Goal: Task Accomplishment & Management: Manage account settings

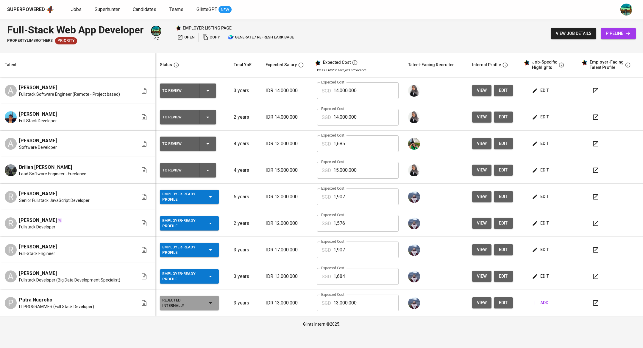
click at [545, 194] on span "edit" at bounding box center [541, 196] width 16 height 7
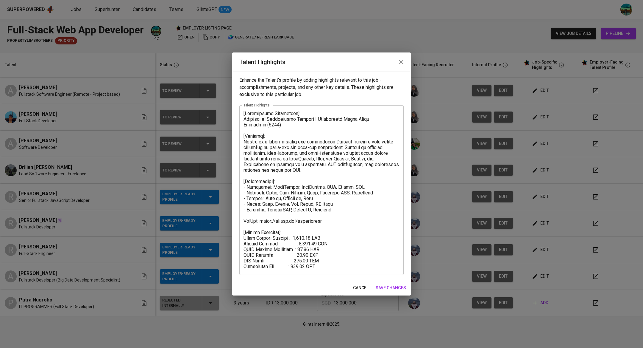
click at [399, 64] on icon "button" at bounding box center [401, 61] width 7 height 7
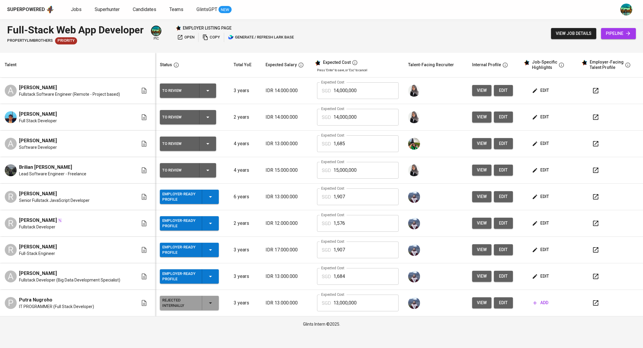
click at [504, 195] on span "edit" at bounding box center [504, 196] width 10 height 7
click at [540, 196] on span "edit" at bounding box center [541, 196] width 16 height 7
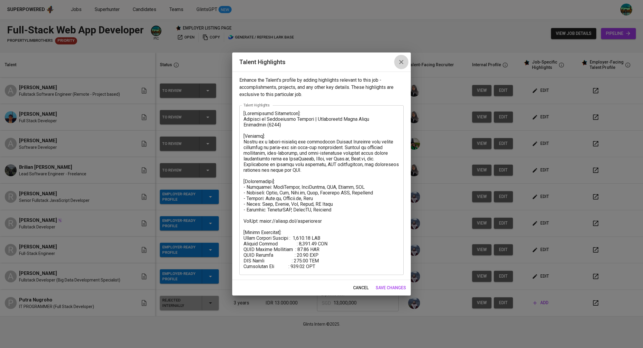
click at [401, 62] on icon "button" at bounding box center [401, 61] width 7 height 7
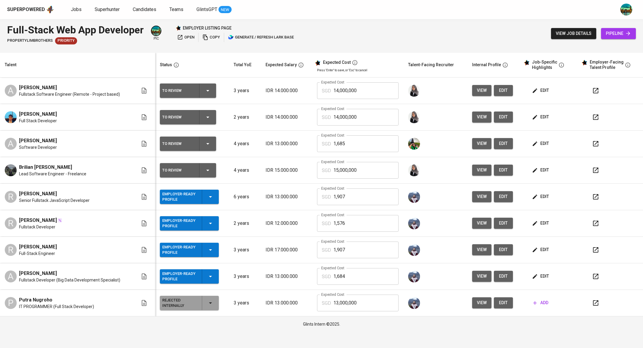
click at [542, 220] on span "edit" at bounding box center [541, 222] width 16 height 7
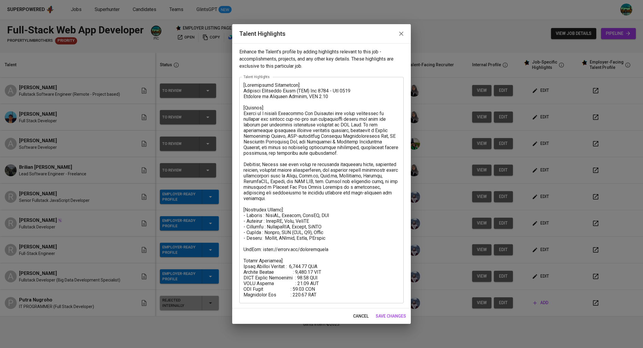
click at [402, 38] on button "button" at bounding box center [401, 34] width 14 height 14
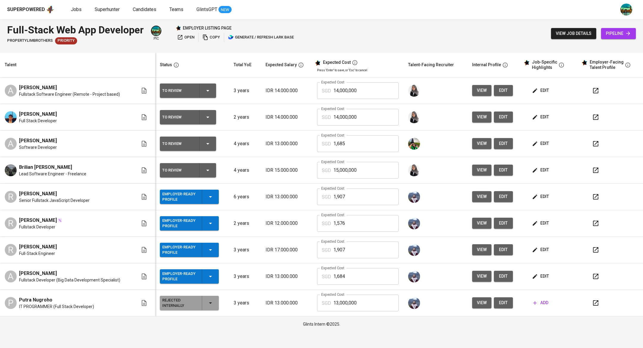
click at [544, 245] on button "edit" at bounding box center [541, 249] width 21 height 11
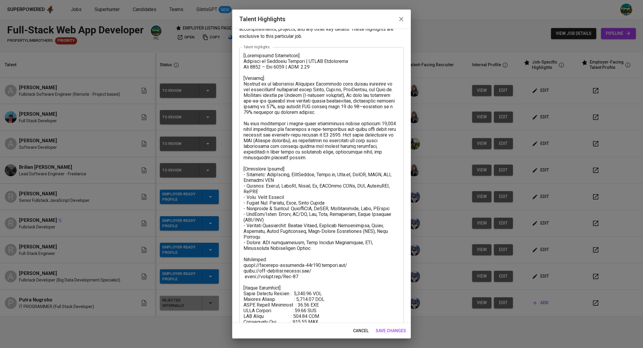
scroll to position [27, 0]
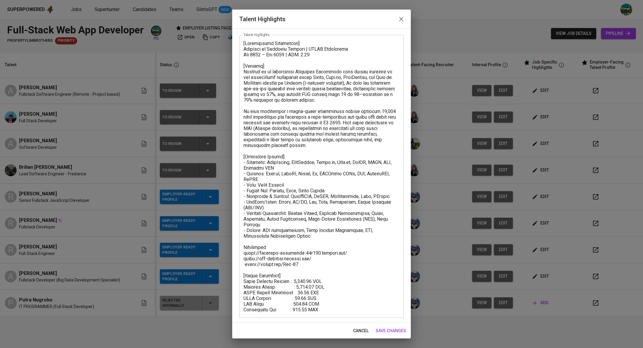
click at [404, 22] on icon "button" at bounding box center [401, 18] width 7 height 7
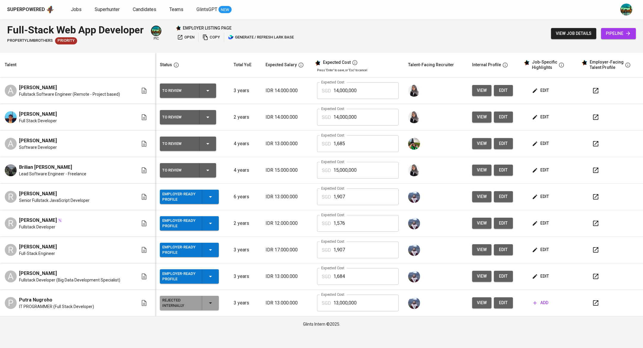
click at [545, 277] on span "edit" at bounding box center [541, 275] width 16 height 7
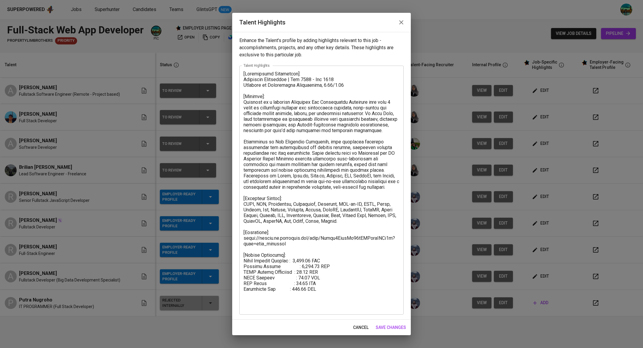
click at [399, 23] on icon "button" at bounding box center [401, 22] width 7 height 7
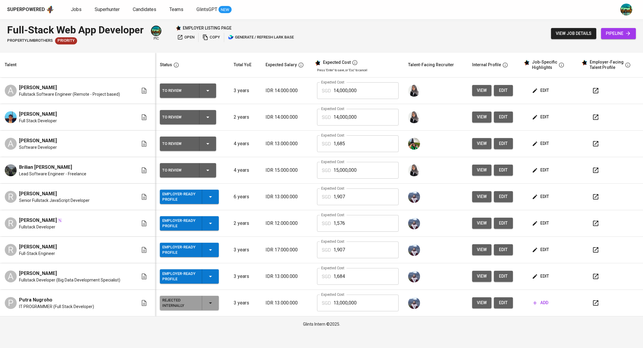
click at [601, 197] on button "button" at bounding box center [596, 196] width 14 height 14
click at [596, 224] on icon "button" at bounding box center [595, 223] width 7 height 7
click at [598, 251] on icon "button" at bounding box center [595, 249] width 7 height 7
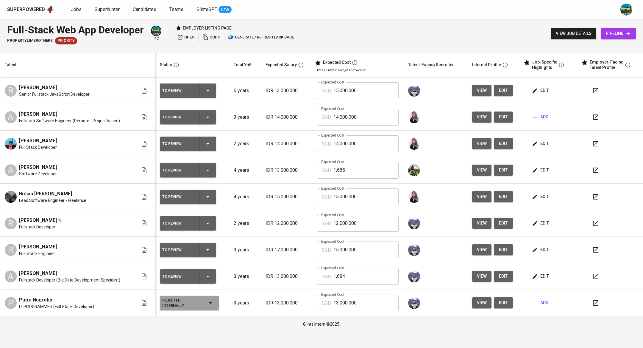
click at [599, 225] on button "button" at bounding box center [596, 223] width 14 height 14
click at [594, 273] on icon "button" at bounding box center [595, 276] width 7 height 7
click at [599, 276] on button "button" at bounding box center [596, 276] width 14 height 14
click at [593, 275] on icon "button" at bounding box center [595, 276] width 7 height 7
click at [209, 225] on icon "button" at bounding box center [207, 223] width 7 height 7
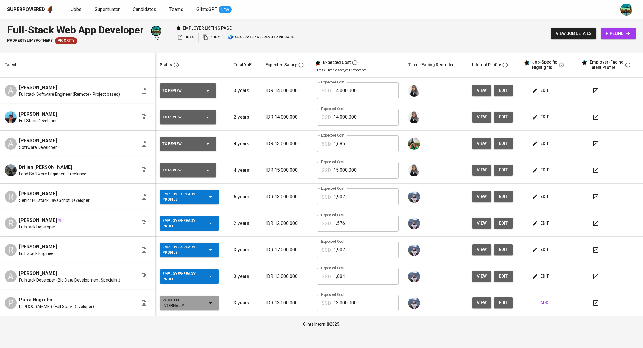
click at [541, 196] on span "edit" at bounding box center [541, 196] width 16 height 7
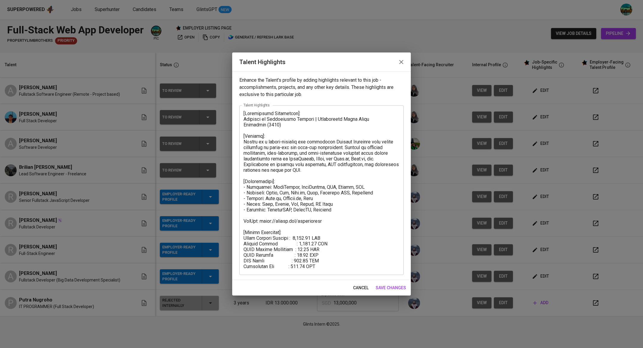
click at [405, 60] on icon "button" at bounding box center [401, 61] width 7 height 7
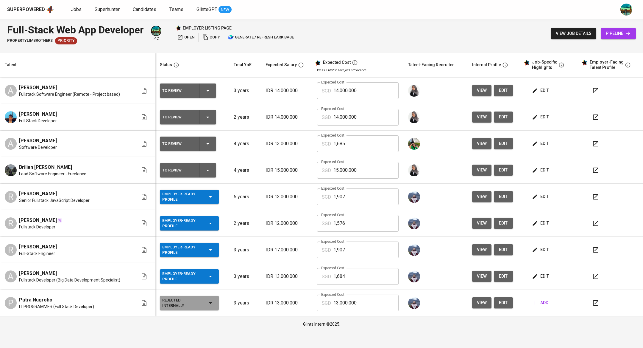
click at [537, 221] on icon "button" at bounding box center [535, 223] width 6 height 6
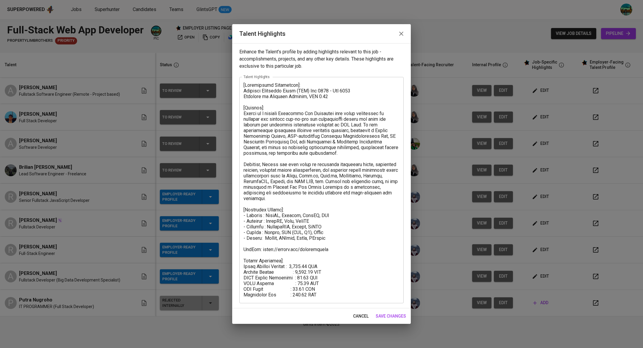
click at [400, 35] on icon "button" at bounding box center [401, 34] width 4 height 4
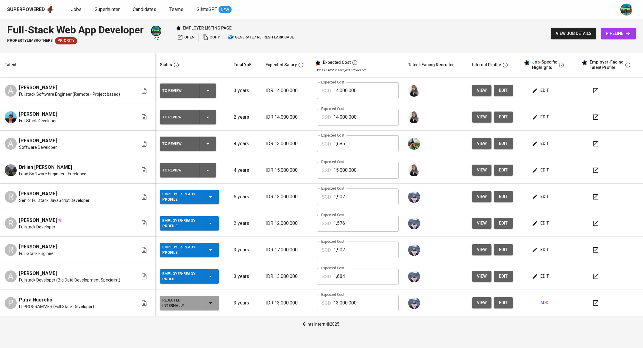
click at [541, 253] on button "edit" at bounding box center [541, 249] width 21 height 11
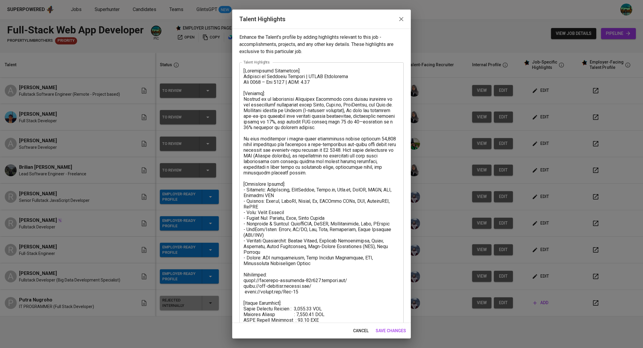
click at [395, 19] on button "button" at bounding box center [401, 19] width 14 height 14
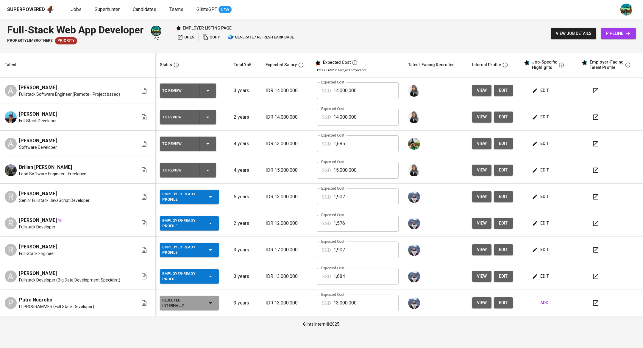
click at [539, 280] on button "edit" at bounding box center [541, 275] width 21 height 11
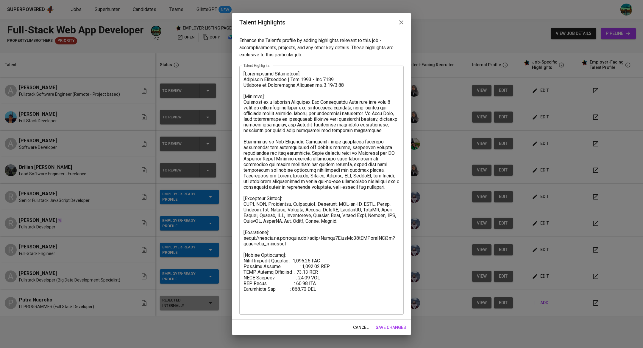
click at [400, 24] on icon "button" at bounding box center [401, 22] width 4 height 4
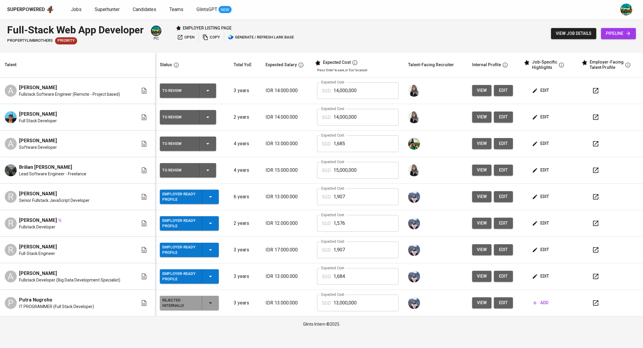
click at [212, 198] on icon "button" at bounding box center [210, 196] width 7 height 7
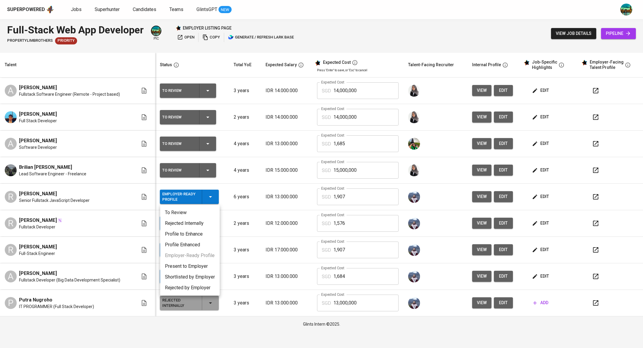
click at [193, 267] on li "Present to Employer" at bounding box center [190, 266] width 60 height 11
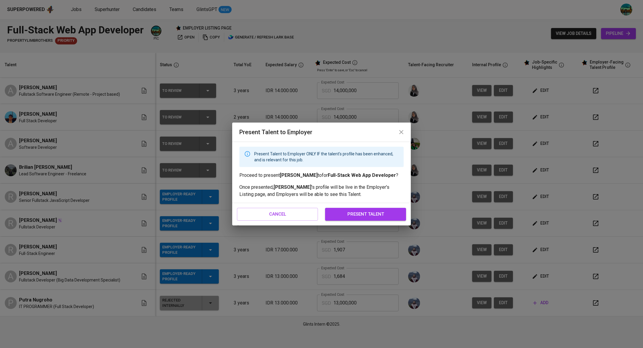
click at [365, 218] on span "present talent" at bounding box center [366, 214] width 68 height 8
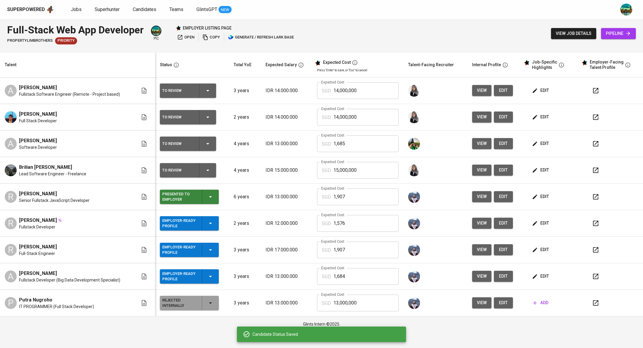
click at [210, 225] on icon "button" at bounding box center [210, 223] width 7 height 7
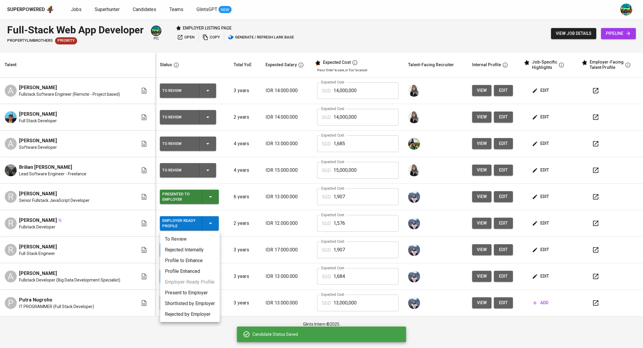
click at [191, 292] on li "Present to Employer" at bounding box center [190, 292] width 60 height 11
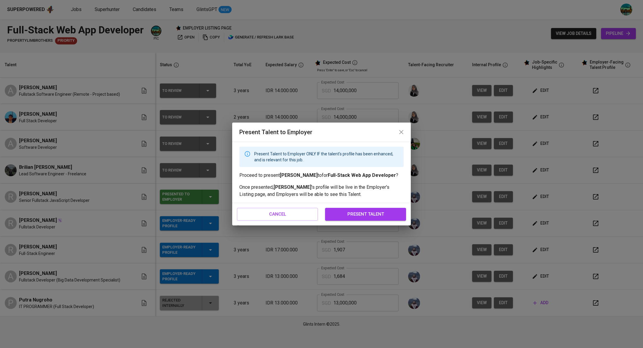
click at [352, 215] on span "present talent" at bounding box center [366, 214] width 68 height 8
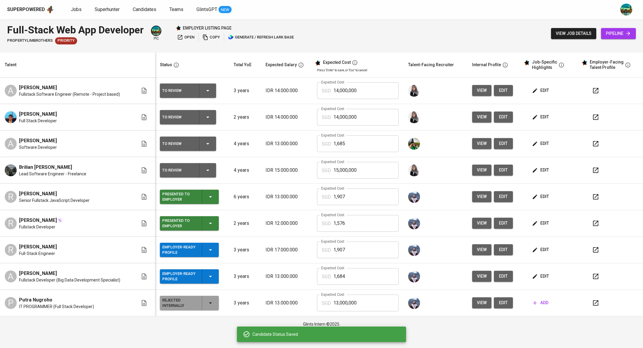
click at [215, 251] on div "Employer-Ready Profile" at bounding box center [189, 249] width 54 height 14
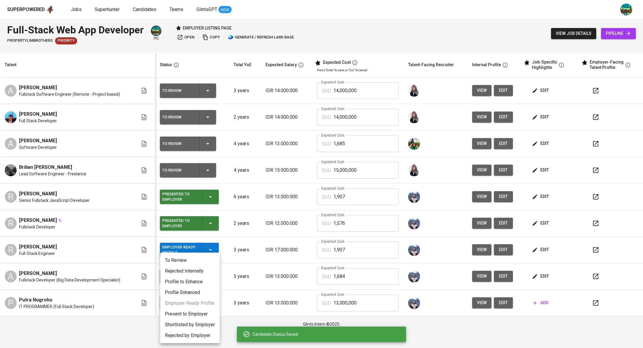
click at [189, 313] on li "Present to Employer" at bounding box center [190, 313] width 60 height 11
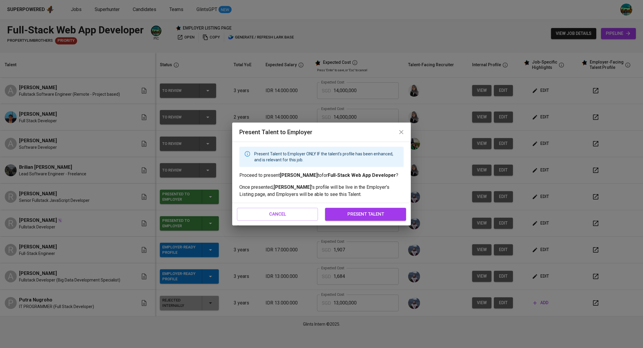
click at [354, 213] on span "present talent" at bounding box center [366, 214] width 68 height 8
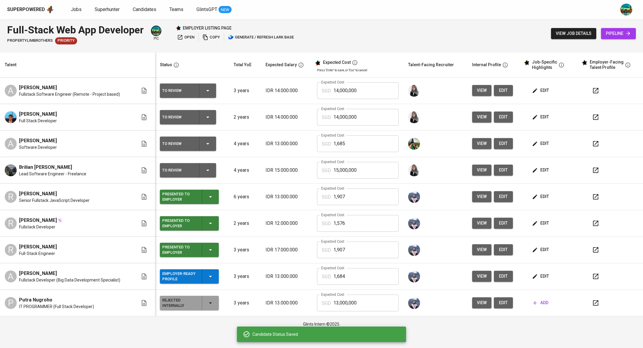
click at [212, 279] on div "Employer-Ready Profile" at bounding box center [189, 276] width 54 height 14
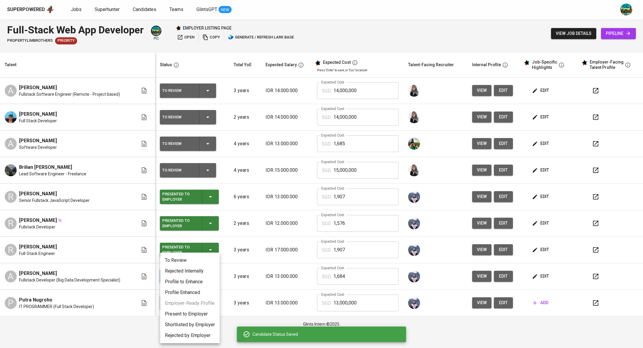
click at [194, 312] on li "Present to Employer" at bounding box center [190, 313] width 60 height 11
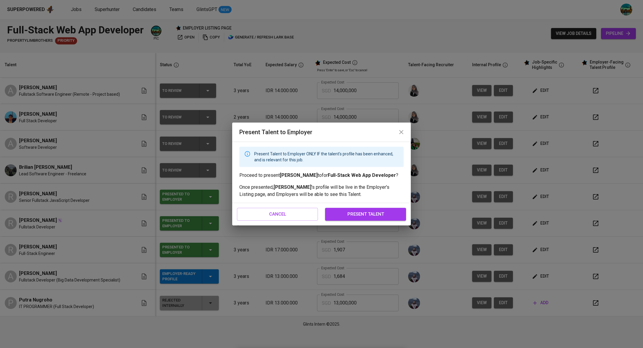
click at [362, 215] on span "present talent" at bounding box center [366, 214] width 68 height 8
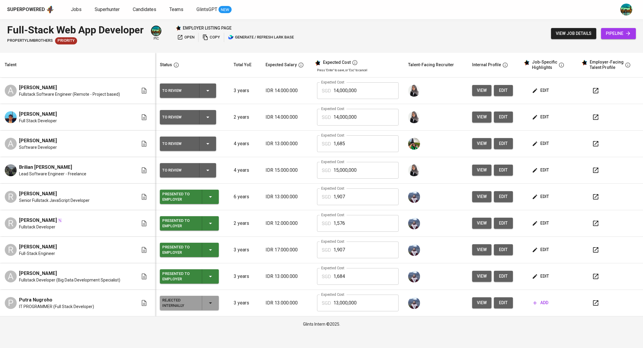
click at [595, 145] on icon "button" at bounding box center [595, 143] width 7 height 7
click at [209, 146] on icon "button" at bounding box center [207, 143] width 7 height 7
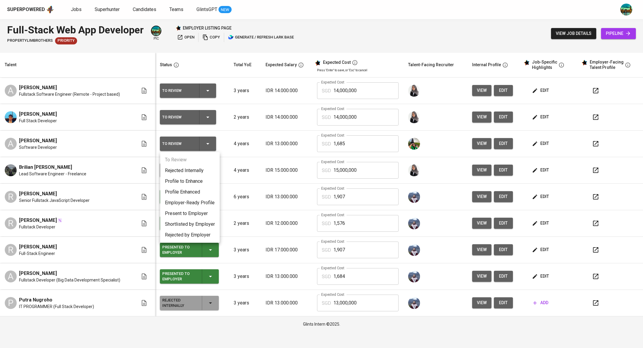
click at [201, 215] on li "Present to Employer" at bounding box center [190, 213] width 60 height 11
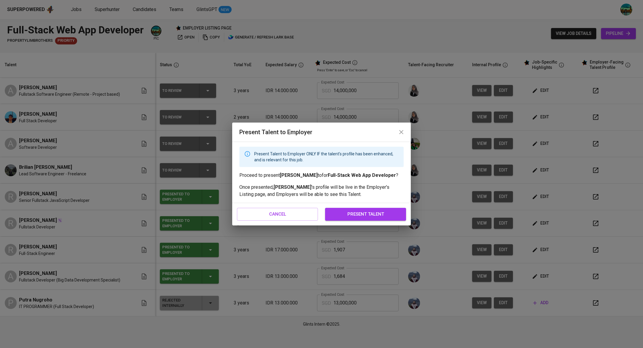
click at [353, 215] on span "present talent" at bounding box center [366, 214] width 68 height 8
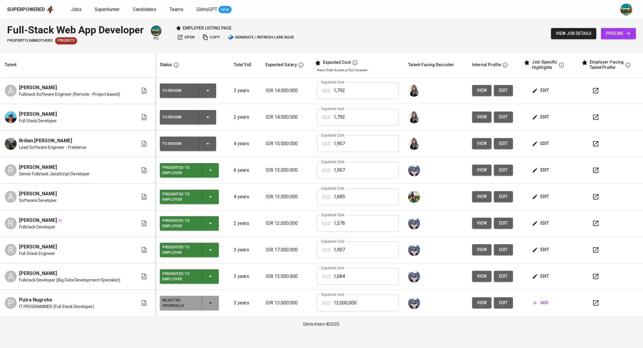
click at [543, 195] on span "edit" at bounding box center [541, 196] width 16 height 7
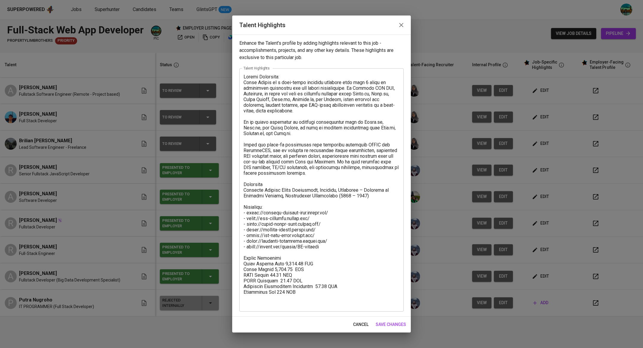
click at [400, 24] on icon "button" at bounding box center [401, 24] width 7 height 7
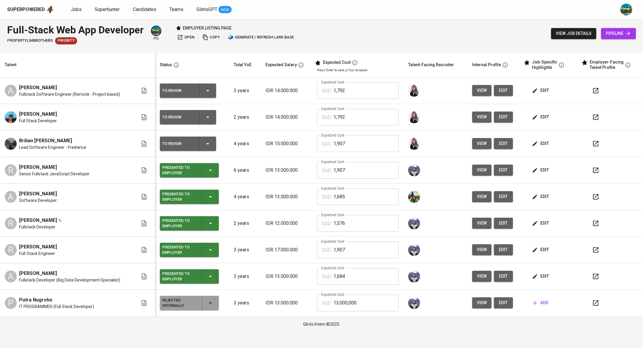
click at [540, 275] on span "edit" at bounding box center [541, 275] width 16 height 7
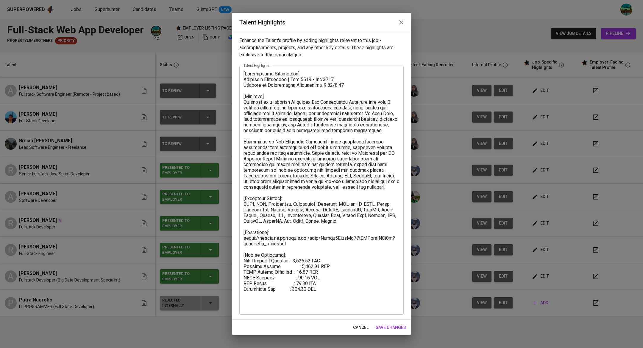
click at [399, 24] on icon "button" at bounding box center [401, 22] width 7 height 7
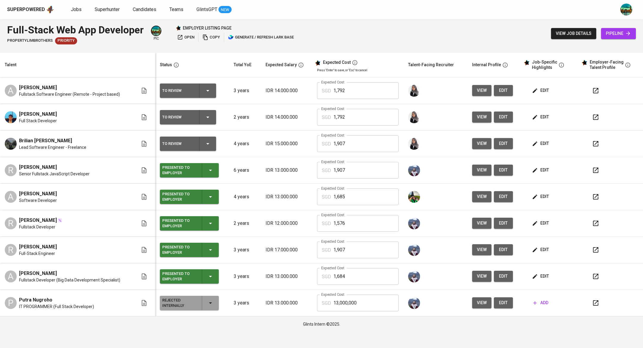
click at [363, 274] on input "1,684" at bounding box center [366, 276] width 65 height 17
type input "1,685"
click at [211, 142] on icon "button" at bounding box center [207, 143] width 7 height 7
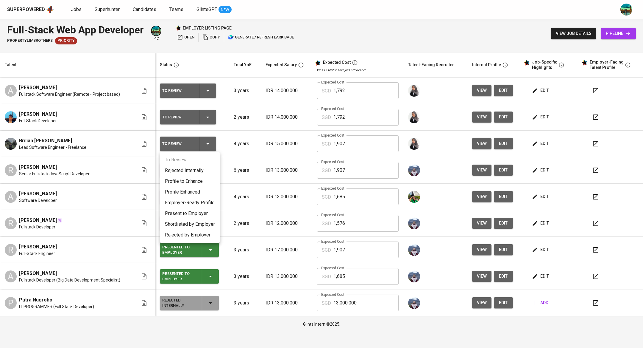
click at [195, 214] on li "Present to Employer" at bounding box center [190, 213] width 60 height 11
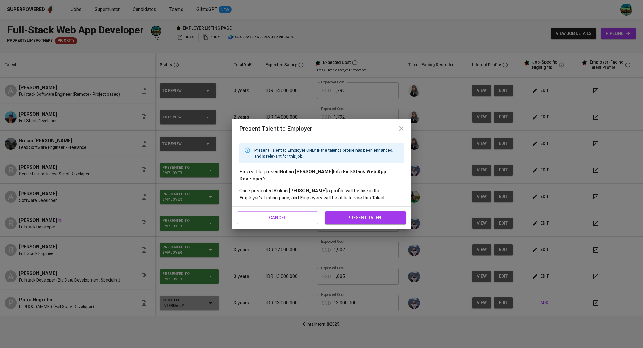
click at [363, 216] on span "present talent" at bounding box center [366, 218] width 68 height 8
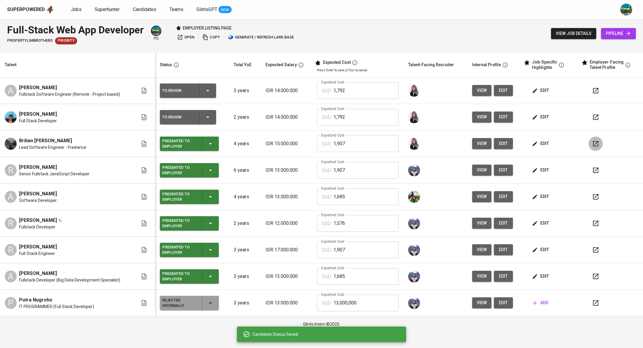
click at [595, 144] on icon "button" at bounding box center [595, 143] width 7 height 7
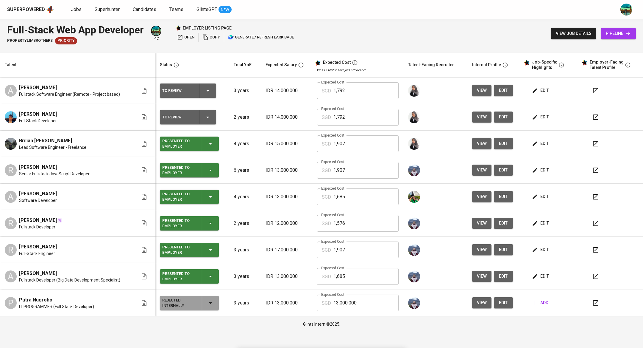
click at [604, 117] on div at bounding box center [614, 117] width 50 height 14
click at [596, 115] on icon "button" at bounding box center [595, 116] width 7 height 7
click at [213, 116] on div "To Review" at bounding box center [188, 117] width 52 height 14
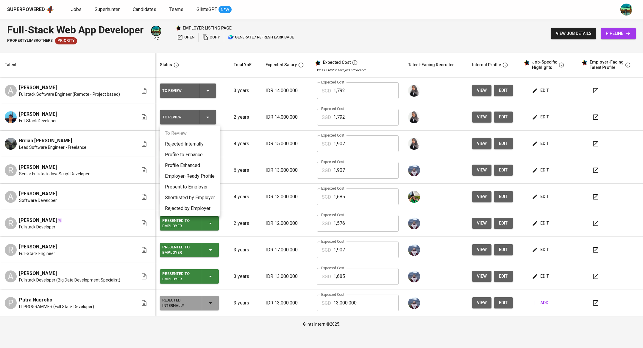
click at [199, 187] on li "Present to Employer" at bounding box center [190, 186] width 60 height 11
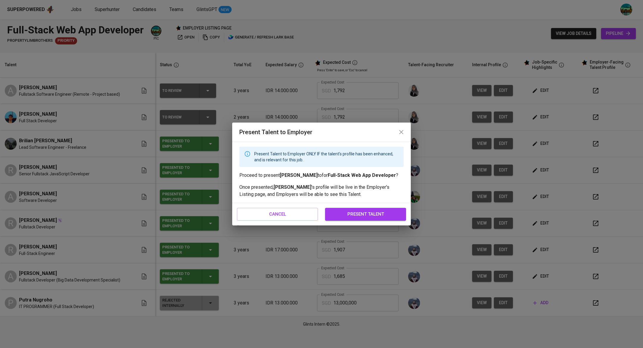
click at [378, 212] on span "present talent" at bounding box center [366, 214] width 68 height 8
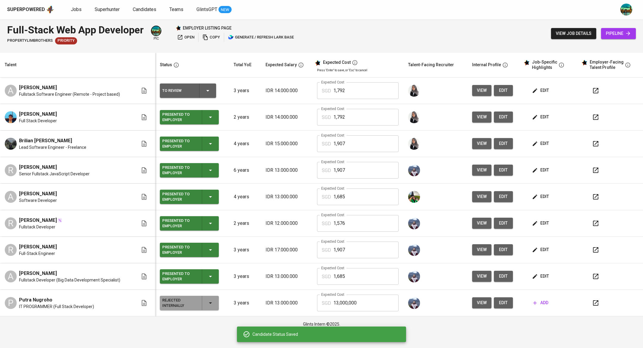
click at [208, 91] on icon "button" at bounding box center [207, 90] width 7 height 7
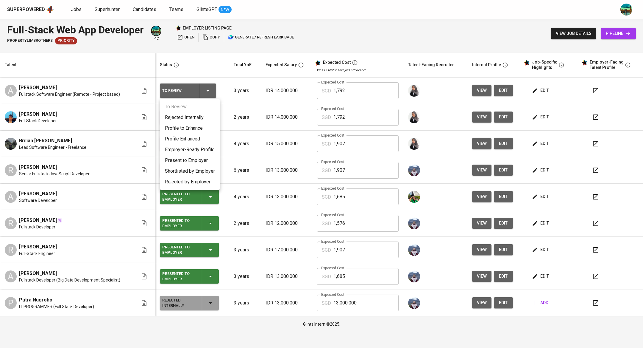
click at [196, 160] on li "Present to Employer" at bounding box center [190, 160] width 60 height 11
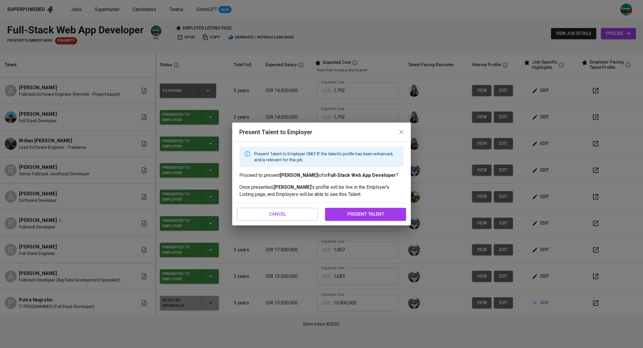
click at [355, 215] on span "present talent" at bounding box center [366, 214] width 68 height 8
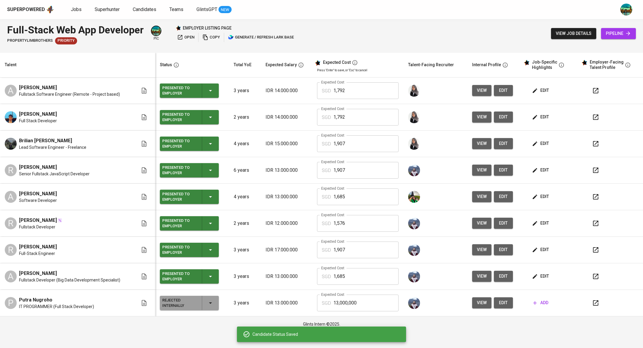
click at [186, 37] on span "open" at bounding box center [185, 37] width 17 height 7
